Goal: Navigation & Orientation: Find specific page/section

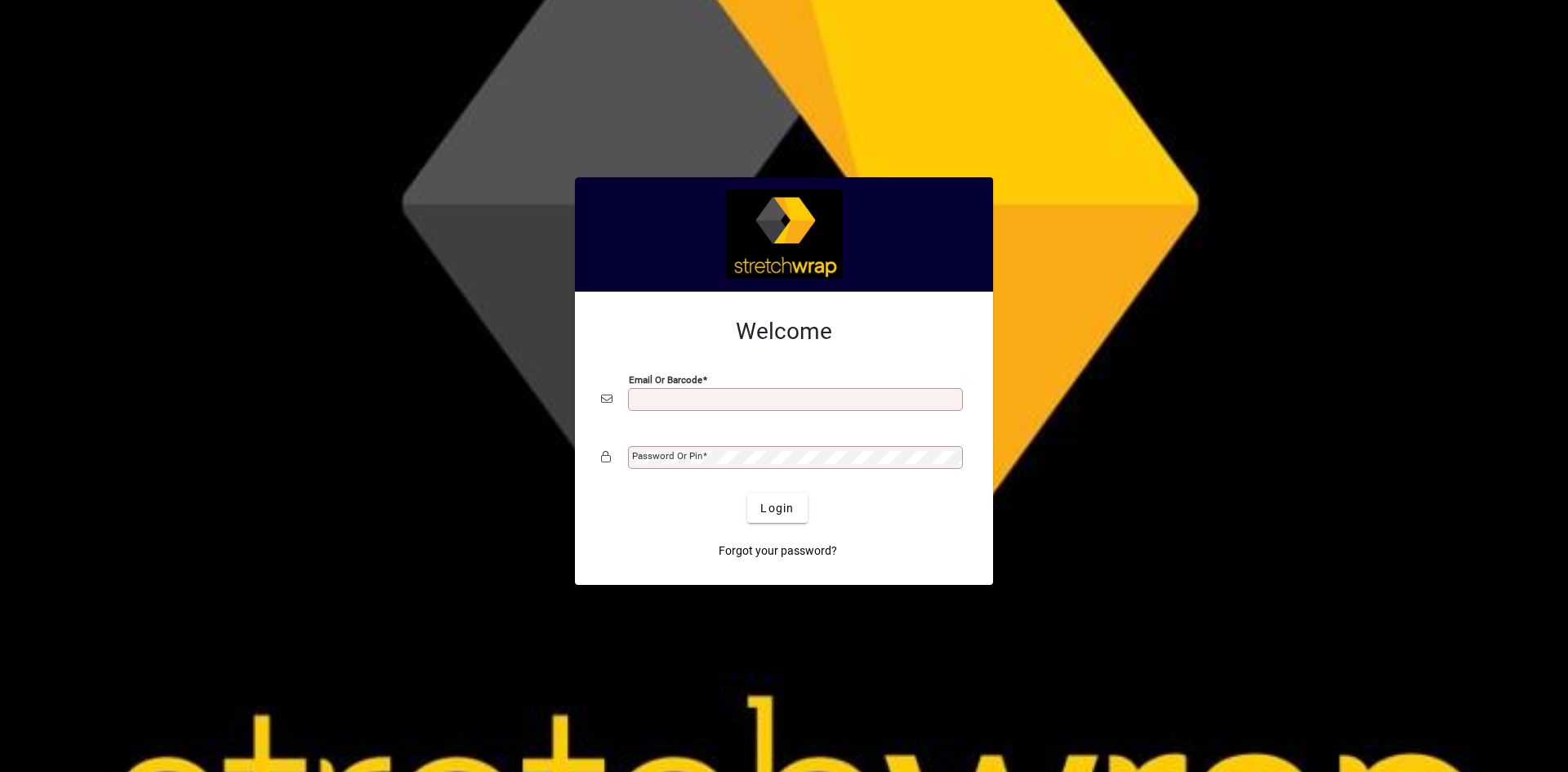
click at [650, 399] on input "Email or Barcode" at bounding box center [797, 399] width 330 height 13
type input "**********"
click at [778, 503] on span "Login" at bounding box center [777, 508] width 34 height 17
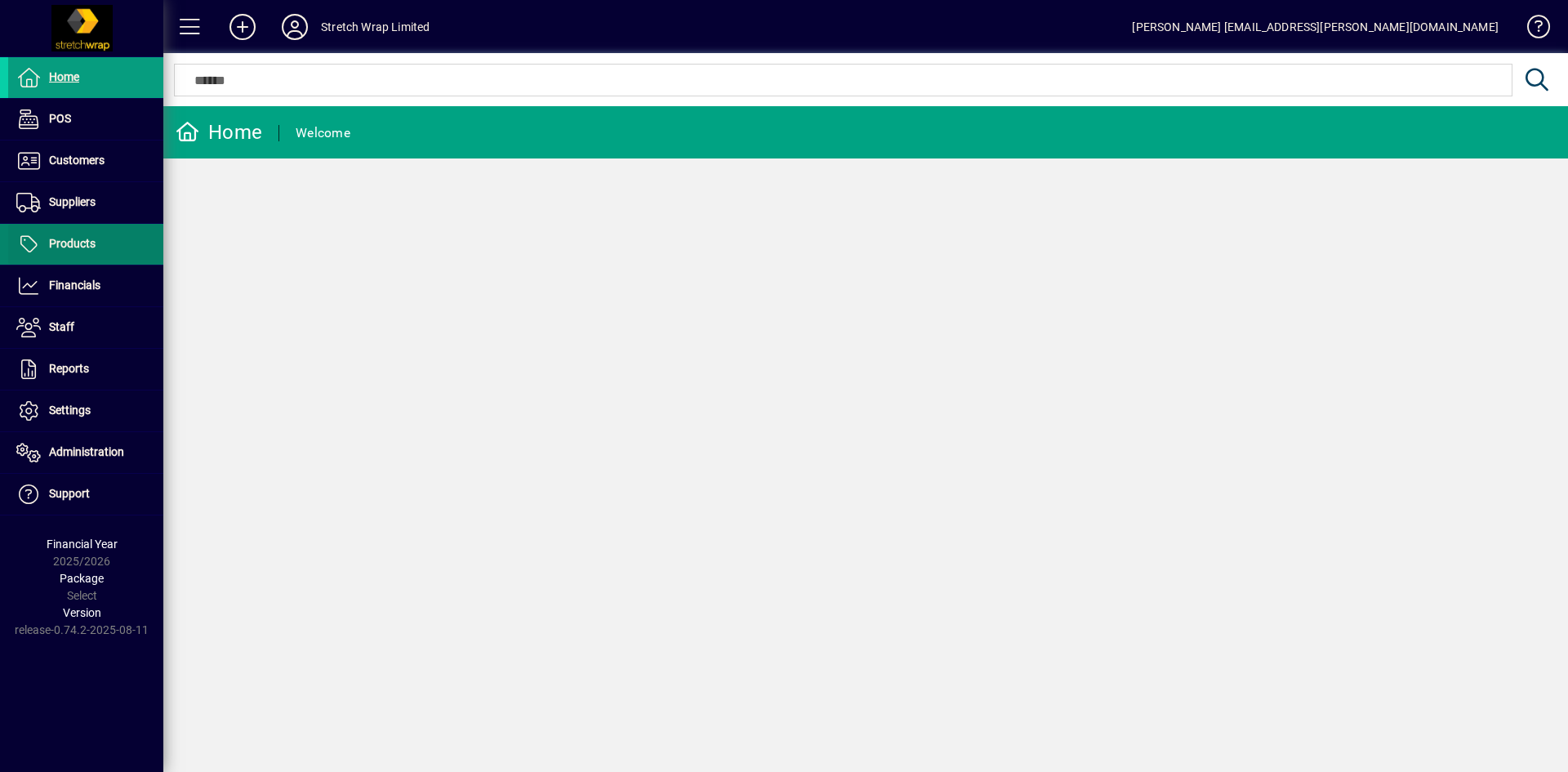
click at [104, 242] on span at bounding box center [86, 244] width 155 height 39
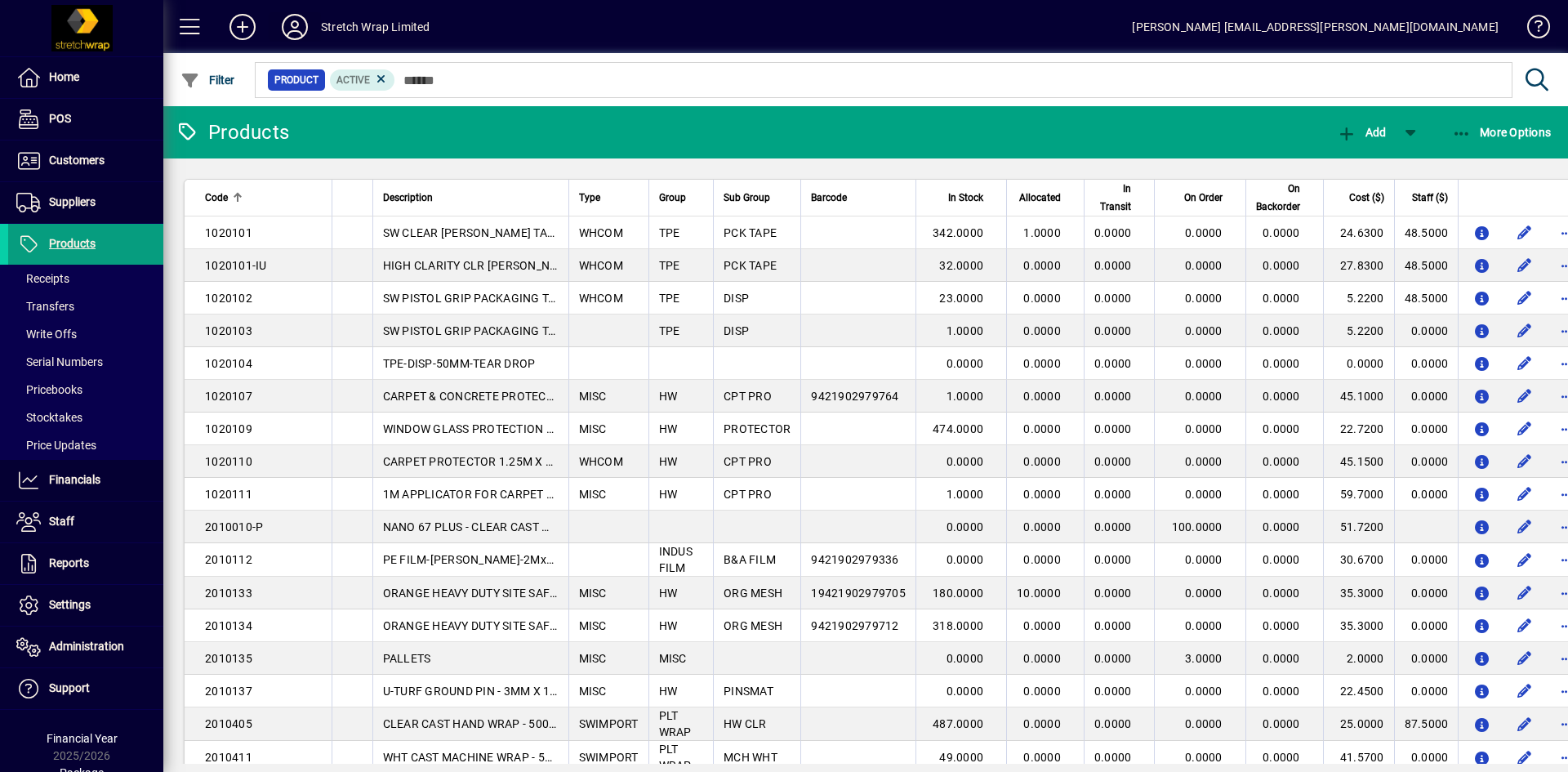
click at [295, 24] on icon at bounding box center [294, 27] width 33 height 26
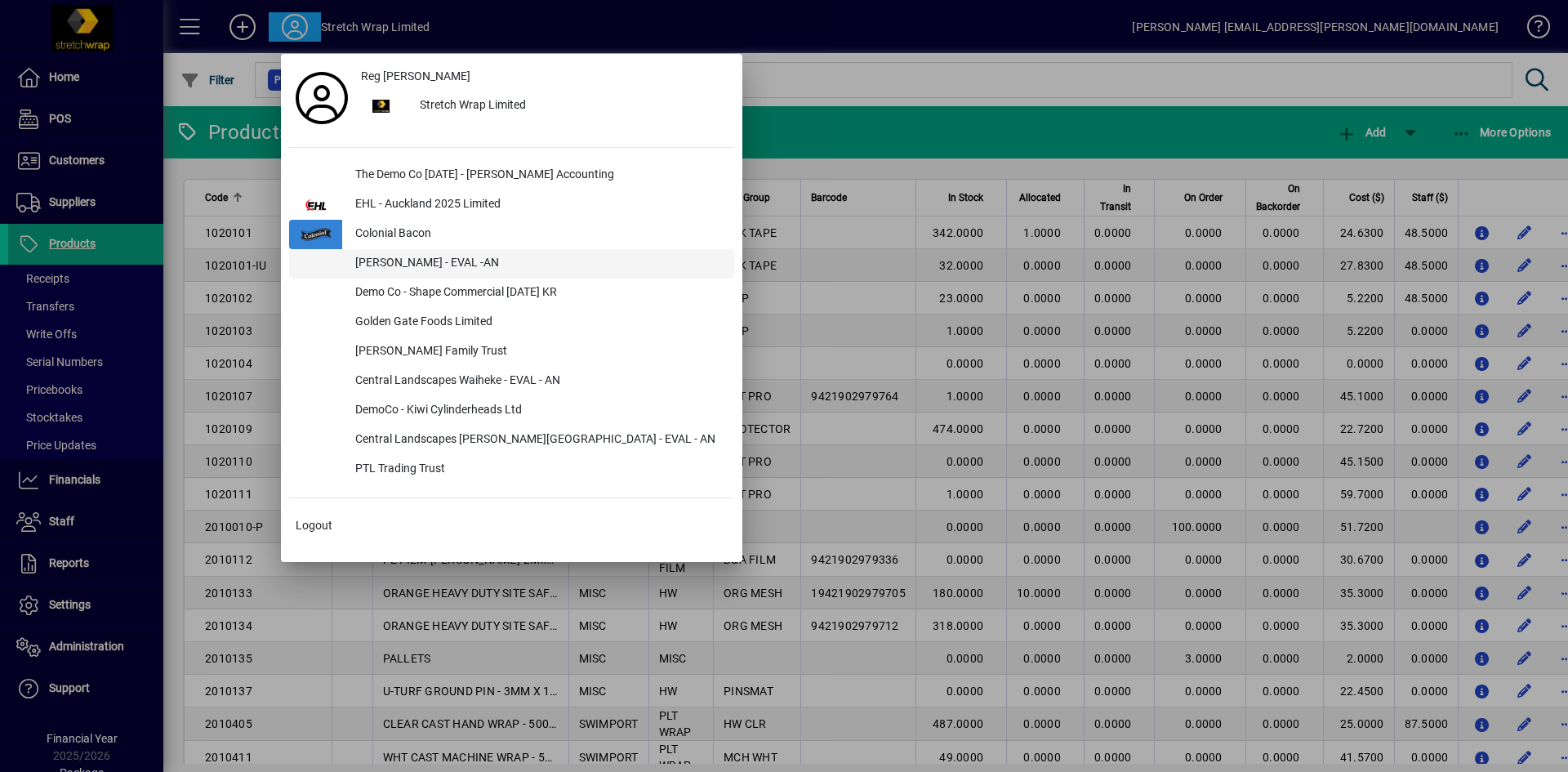
click at [389, 261] on div "[PERSON_NAME] - EVAL -AN" at bounding box center [539, 263] width 392 height 29
